Goal: Navigation & Orientation: Find specific page/section

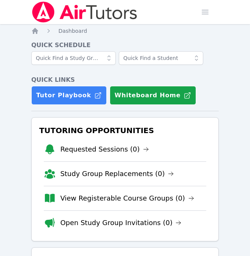
scroll to position [63, 0]
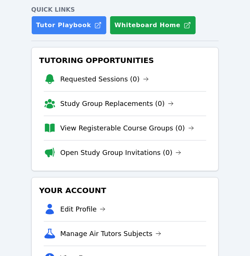
scroll to position [69, 0]
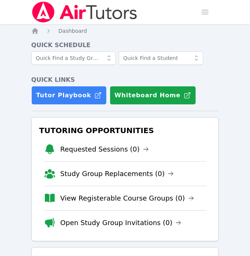
scroll to position [69, 0]
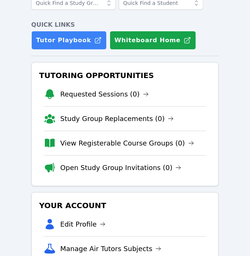
scroll to position [54, 0]
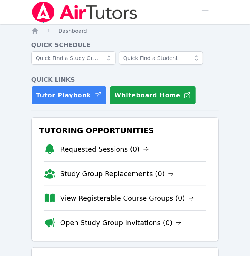
scroll to position [54, 0]
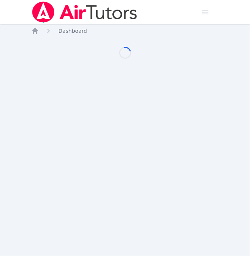
scroll to position [54, 0]
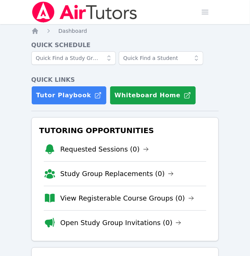
scroll to position [54, 0]
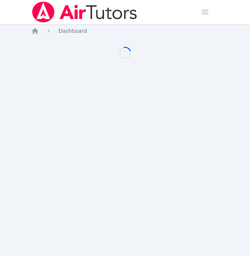
scroll to position [54, 0]
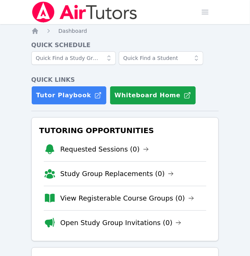
scroll to position [54, 0]
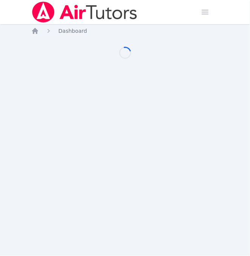
scroll to position [54, 0]
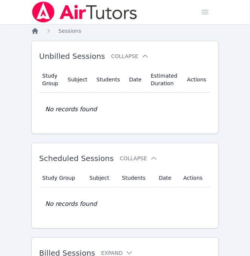
click at [37, 31] on icon "Breadcrumb" at bounding box center [35, 31] width 6 height 6
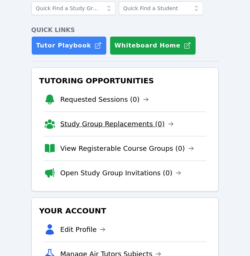
scroll to position [50, 0]
